Goal: Task Accomplishment & Management: Manage account settings

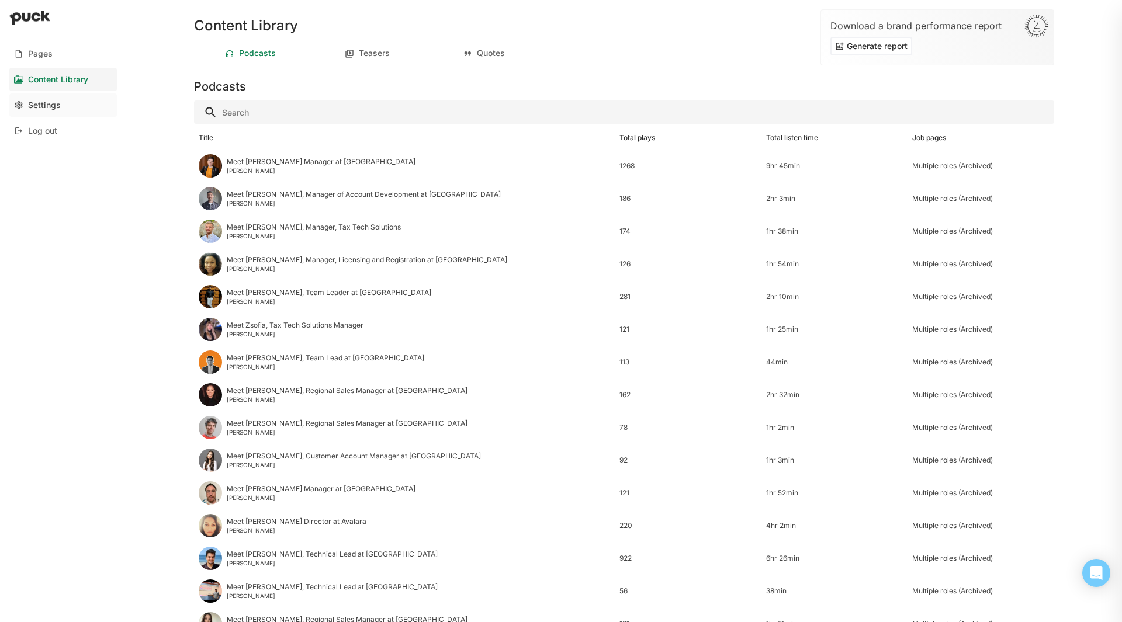
click at [64, 100] on link "Settings" at bounding box center [63, 105] width 108 height 23
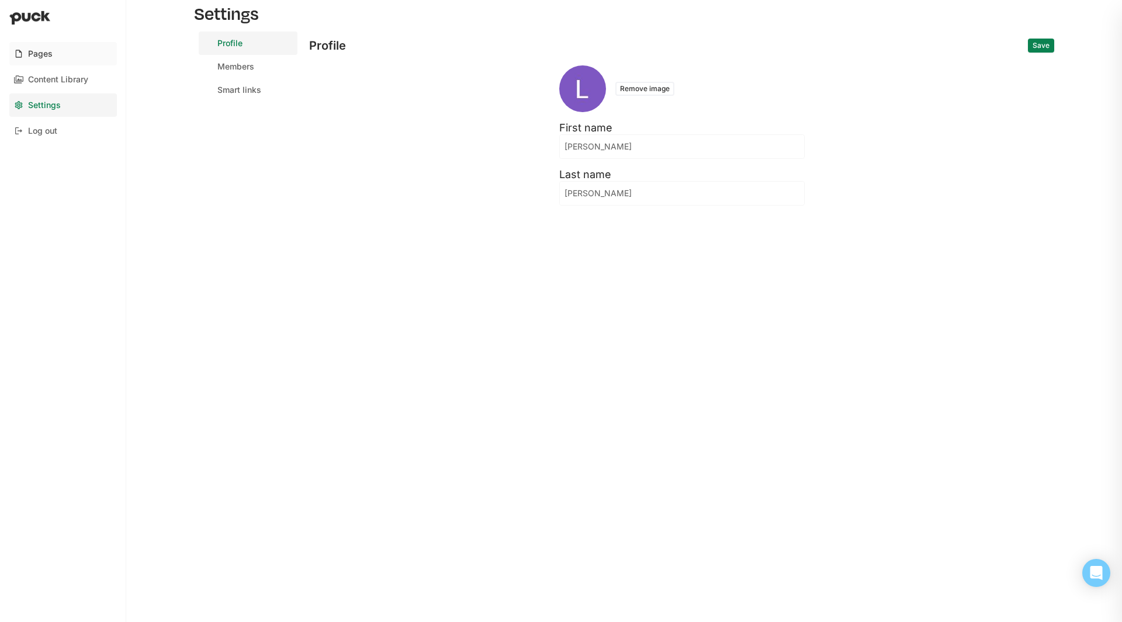
click at [46, 49] on div "Pages" at bounding box center [40, 54] width 25 height 10
